Goal: Transaction & Acquisition: Obtain resource

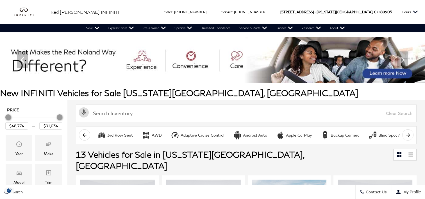
click at [2, 89] on h1 "New INFINITI Vehicles for Sale Colorado Springs, CO" at bounding box center [212, 92] width 425 height 9
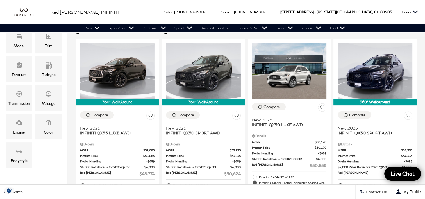
scroll to position [135, 0]
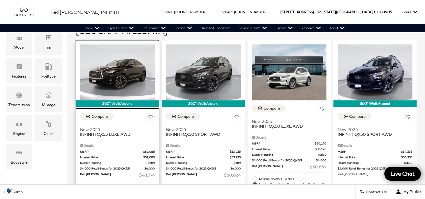
click at [120, 67] on img at bounding box center [117, 72] width 75 height 56
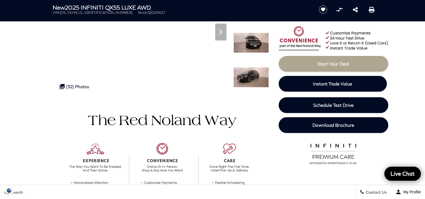
scroll to position [94, 0]
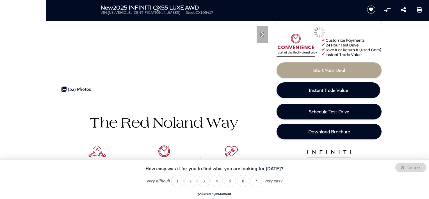
click at [423, 171] on div "dismiss" at bounding box center [410, 168] width 31 height 10
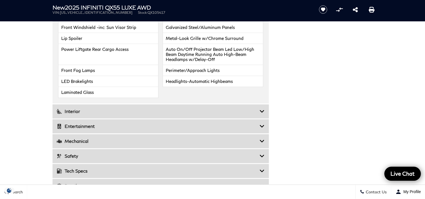
scroll to position [780, 0]
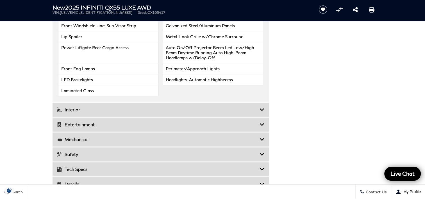
click at [73, 115] on div "Interior" at bounding box center [160, 109] width 216 height 14
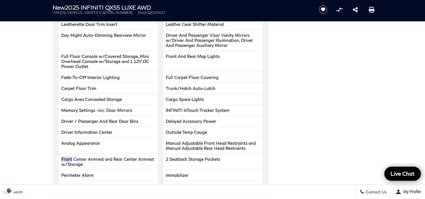
scroll to position [849, 0]
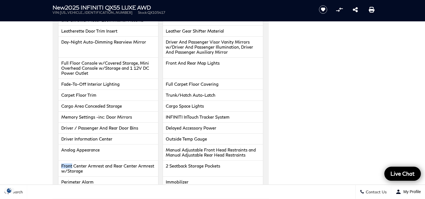
click at [33, 92] on section "Basic Info Exterior: BLACK OBSIDIAN" at bounding box center [212, 43] width 425 height 1399
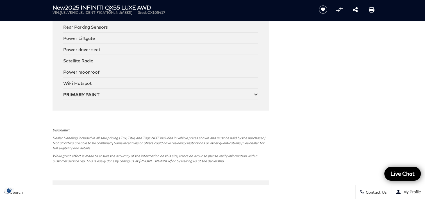
scroll to position [1300, 0]
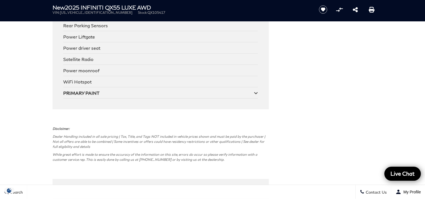
click at [256, 95] on icon at bounding box center [256, 93] width 4 height 4
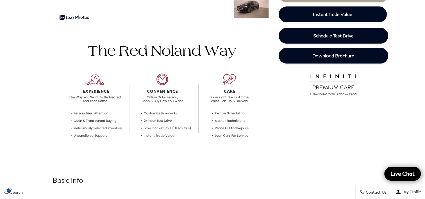
scroll to position [0, 0]
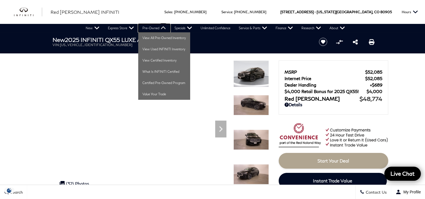
click at [161, 31] on link "Pre-Owned" at bounding box center [154, 28] width 32 height 8
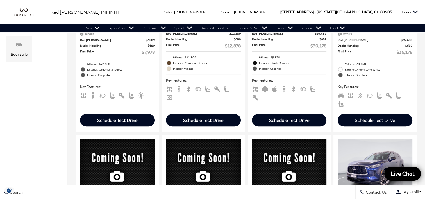
scroll to position [242, 0]
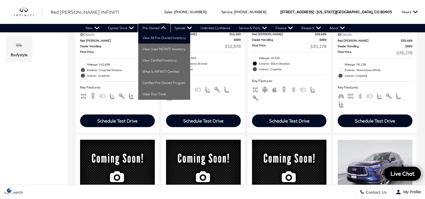
click at [161, 30] on link "Pre-Owned" at bounding box center [154, 28] width 32 height 8
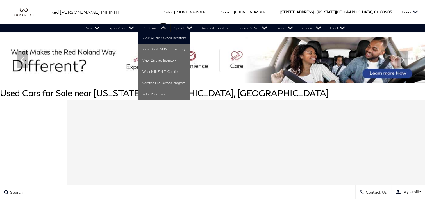
click at [156, 29] on link "Pre-Owned" at bounding box center [154, 28] width 32 height 8
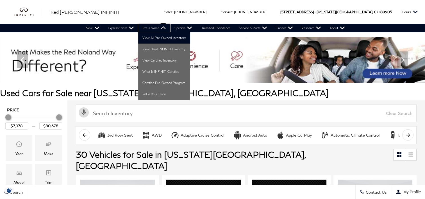
click at [156, 29] on link "Pre-Owned" at bounding box center [154, 28] width 32 height 8
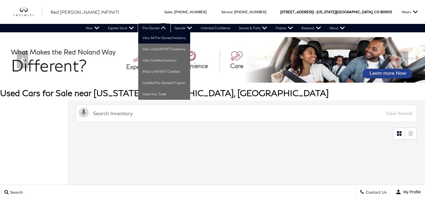
click at [156, 29] on link "Pre-Owned" at bounding box center [154, 28] width 32 height 8
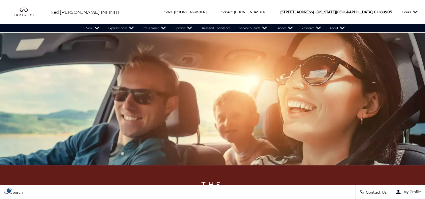
click at [158, 33] on img at bounding box center [212, 98] width 425 height 133
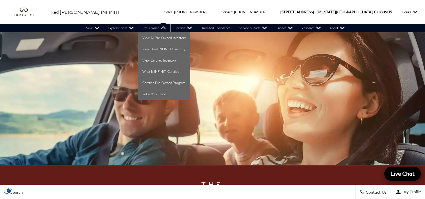
click at [164, 27] on link "Pre-Owned" at bounding box center [154, 28] width 32 height 8
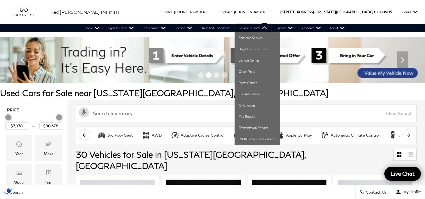
click at [262, 28] on link "Service & Parts" at bounding box center [252, 28] width 37 height 8
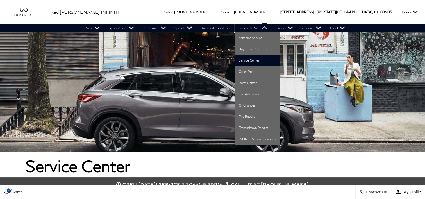
click at [262, 28] on link "Service & Parts" at bounding box center [252, 28] width 37 height 8
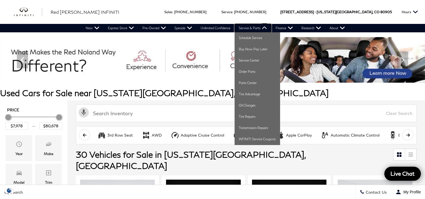
click at [258, 29] on link "Service & Parts" at bounding box center [252, 28] width 37 height 8
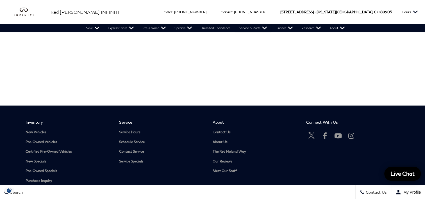
scroll to position [1134, 0]
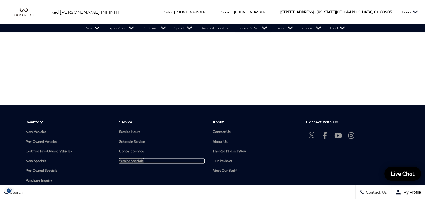
click at [124, 159] on link "Service Specials" at bounding box center [161, 161] width 85 height 4
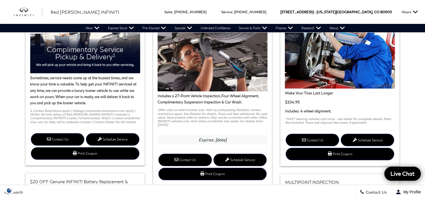
scroll to position [83, 0]
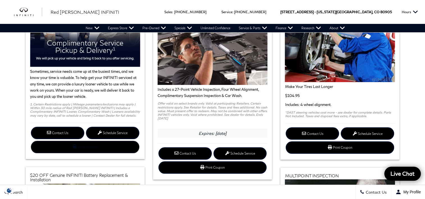
click at [79, 147] on link "Print Coupon Complimentary Service Valet" at bounding box center [85, 147] width 108 height 12
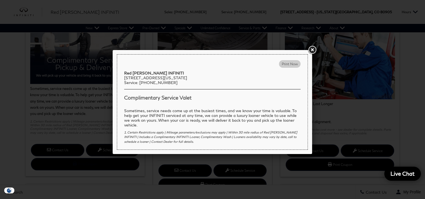
scroll to position [64, 0]
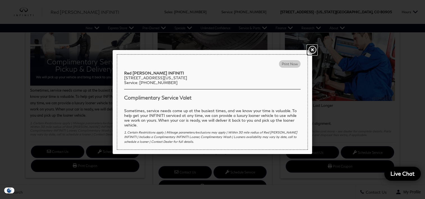
click at [308, 50] on link at bounding box center [312, 50] width 10 height 10
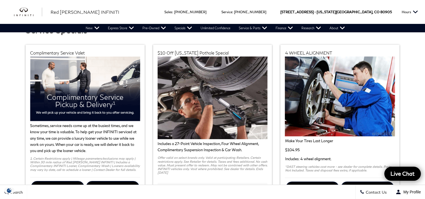
scroll to position [28, 0]
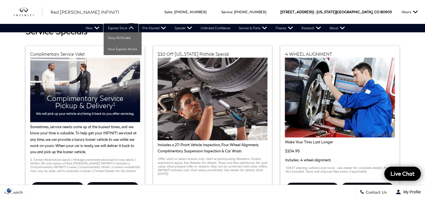
click at [132, 30] on link "Express Store" at bounding box center [121, 28] width 35 height 8
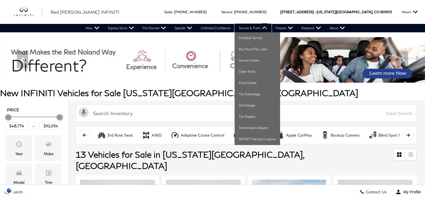
click at [264, 28] on link "Service & Parts" at bounding box center [252, 28] width 37 height 8
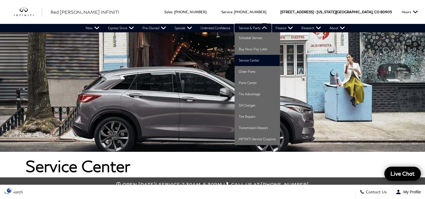
click at [261, 29] on link "Service & Parts" at bounding box center [252, 28] width 37 height 8
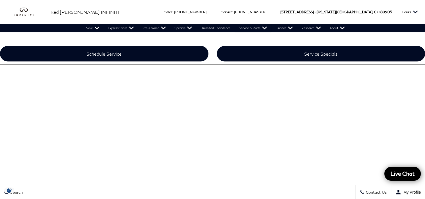
scroll to position [1012, 0]
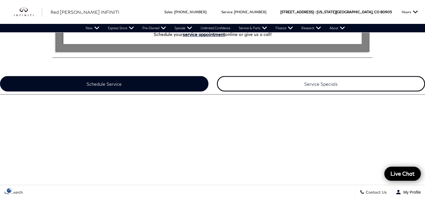
click at [325, 80] on link "Service Specials" at bounding box center [321, 83] width 208 height 15
